Goal: Task Accomplishment & Management: Use online tool/utility

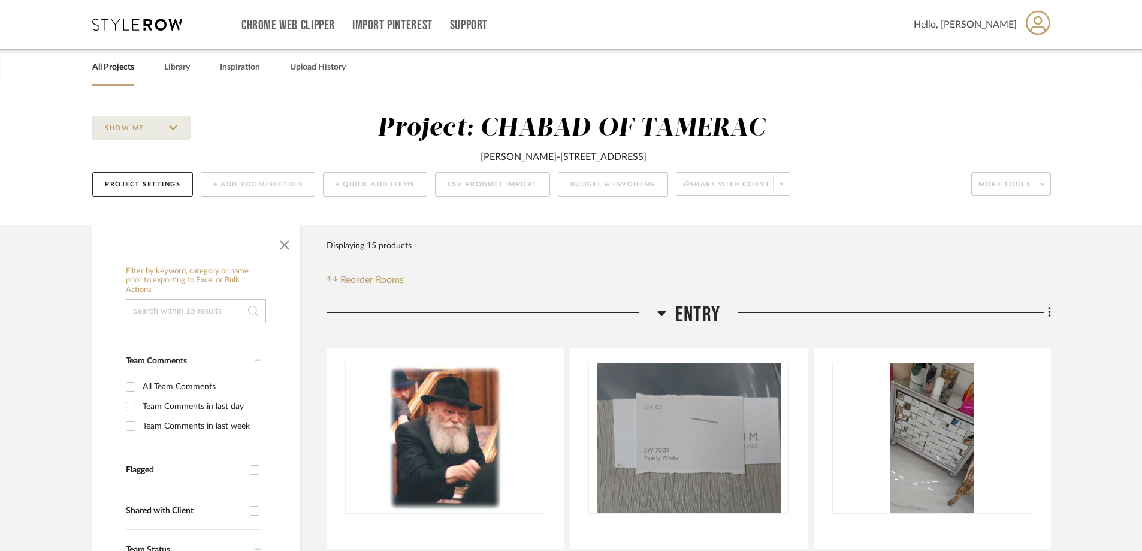
click at [126, 62] on link "All Projects" at bounding box center [113, 67] width 42 height 16
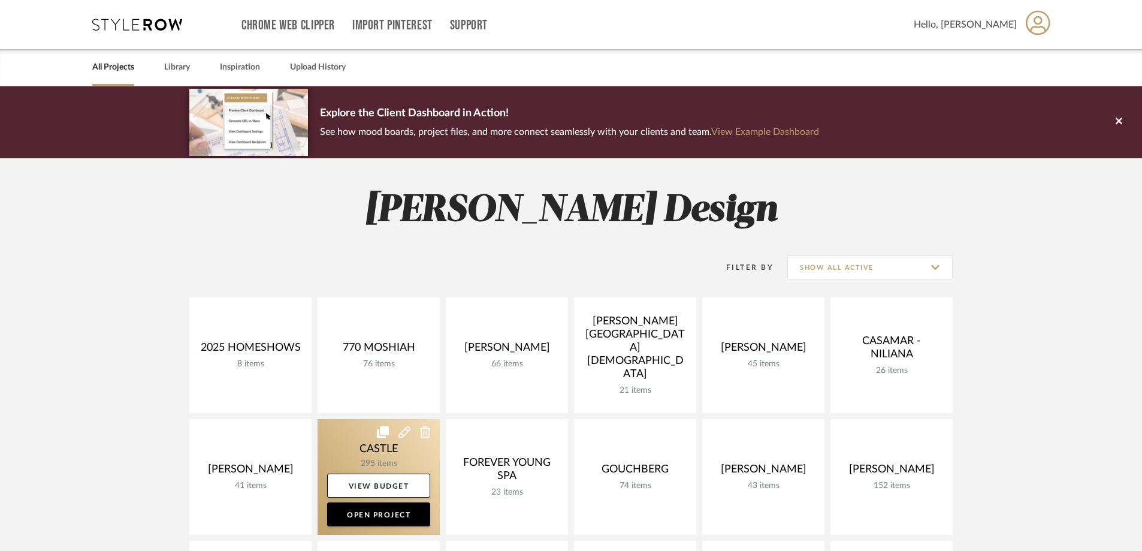
click at [350, 454] on link at bounding box center [379, 477] width 122 height 116
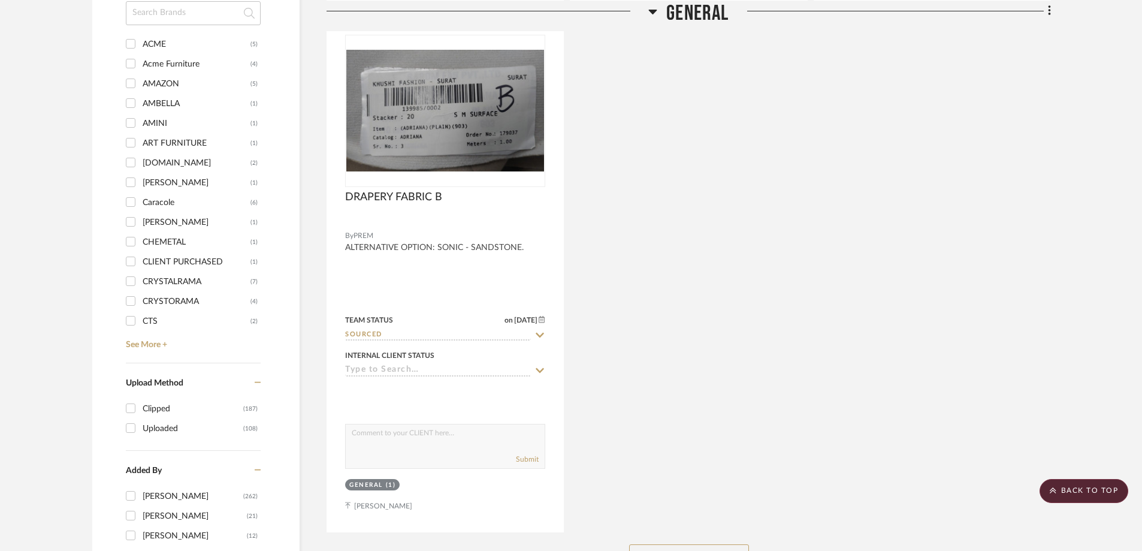
scroll to position [1498, 0]
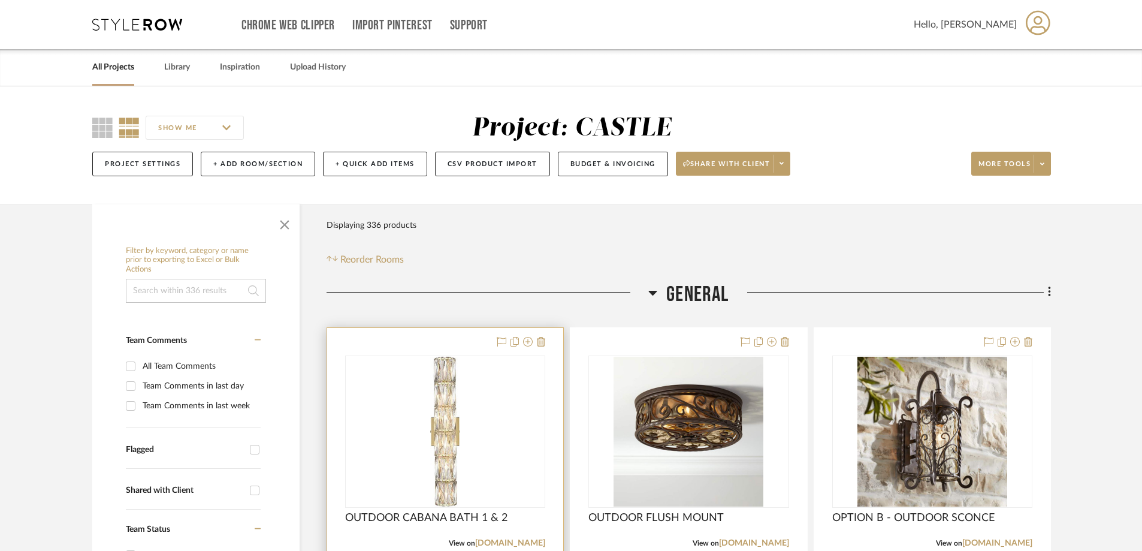
click at [0, 0] on div at bounding box center [0, 0] width 0 height 0
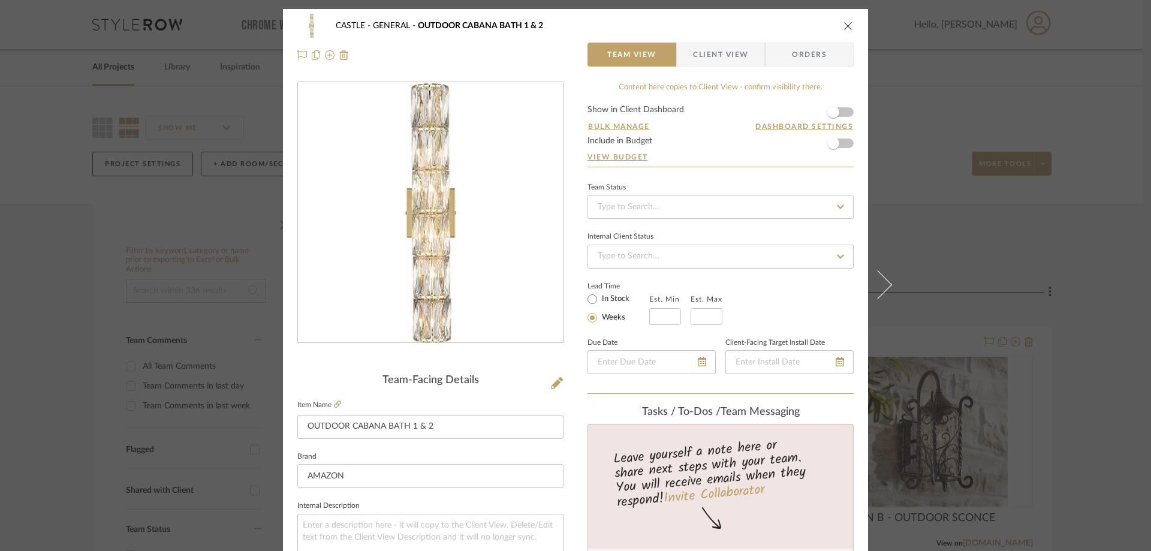
click at [732, 56] on span "Client View" at bounding box center [720, 55] width 55 height 24
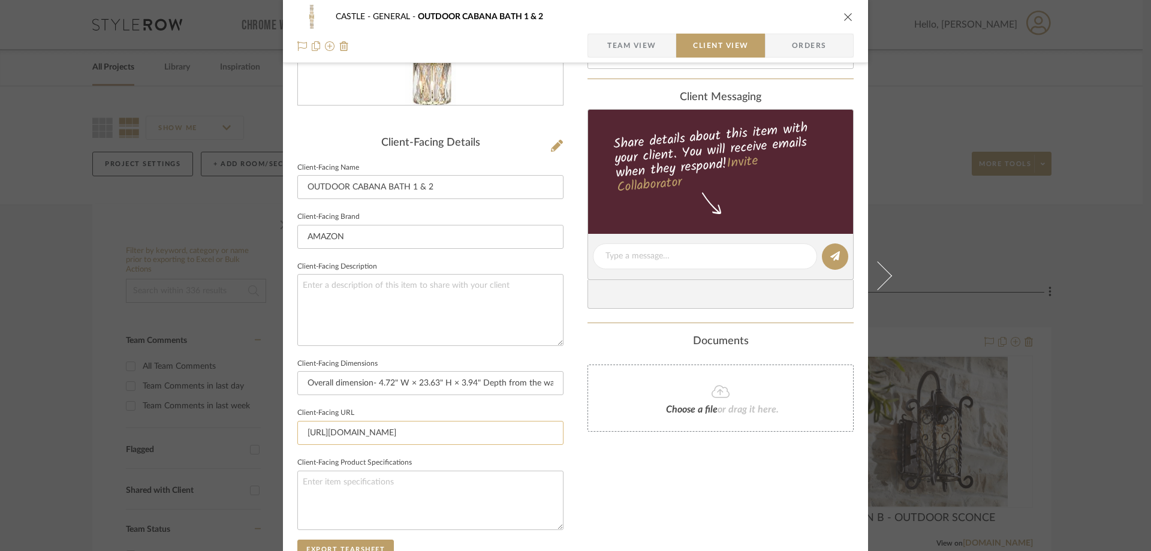
scroll to position [360, 0]
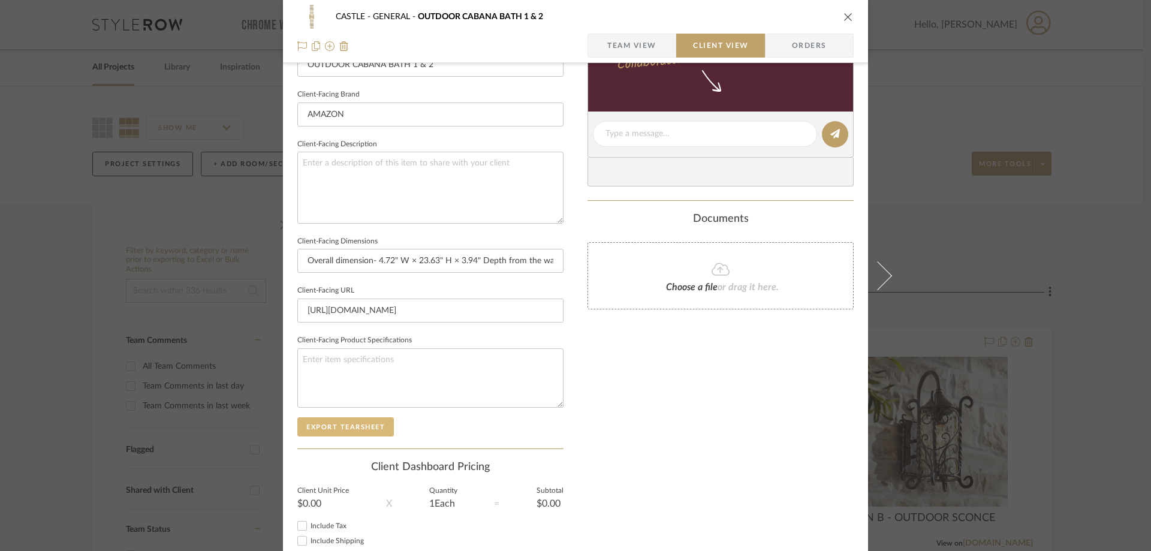
click at [367, 433] on button "Export Tearsheet" at bounding box center [345, 426] width 96 height 19
